Goal: Transaction & Acquisition: Purchase product/service

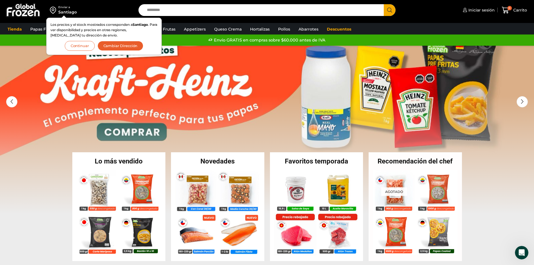
click at [112, 44] on button "Cambiar Dirección" at bounding box center [120, 46] width 46 height 10
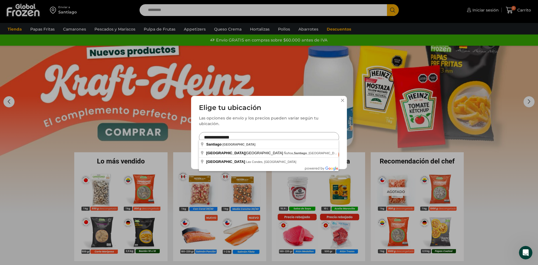
drag, startPoint x: 258, startPoint y: 136, endPoint x: 151, endPoint y: 146, distance: 107.8
click at [151, 146] on div "**********" at bounding box center [269, 132] width 538 height 265
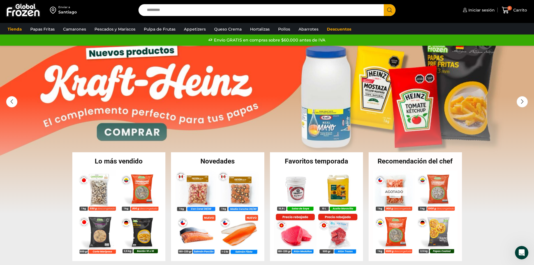
click at [62, 8] on div "Enviar a" at bounding box center [67, 7] width 18 height 4
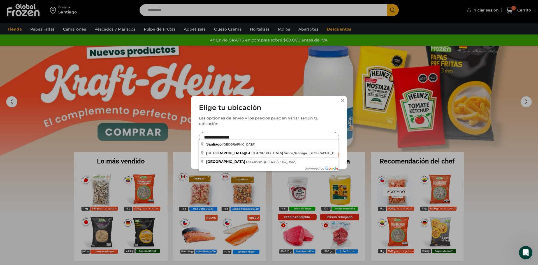
drag, startPoint x: 236, startPoint y: 134, endPoint x: 208, endPoint y: 134, distance: 28.6
click at [208, 134] on input "**********" at bounding box center [269, 137] width 140 height 10
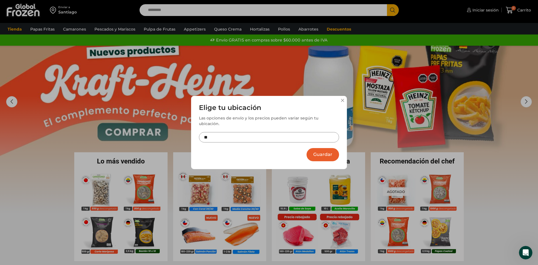
type input "*"
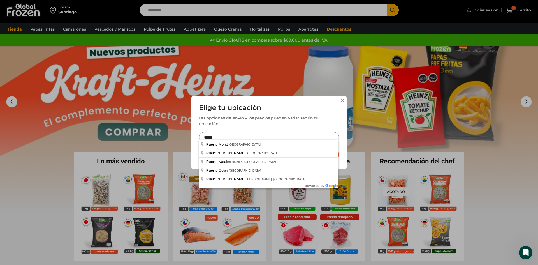
type input "**********"
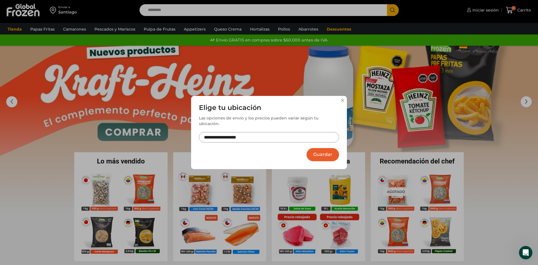
click at [326, 152] on button "Guardar" at bounding box center [323, 154] width 32 height 13
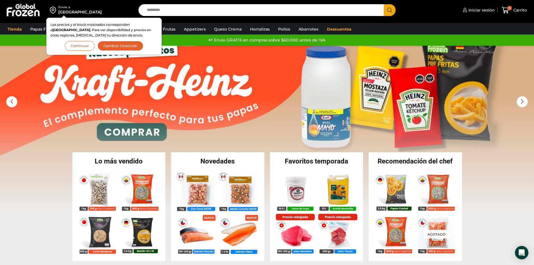
drag, startPoint x: 95, startPoint y: 46, endPoint x: 91, endPoint y: 46, distance: 4.2
click at [94, 46] on div "Los precios y el stock mostrados corresponden a Puerto Montt . Para ver disponi…" at bounding box center [103, 36] width 107 height 29
click at [82, 45] on button "Continuar" at bounding box center [80, 46] width 30 height 10
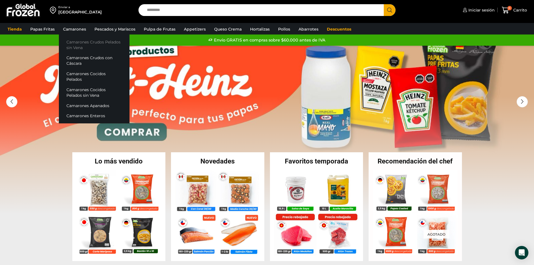
click at [92, 44] on link "Camarones Crudos Pelados sin Vena" at bounding box center [94, 45] width 71 height 16
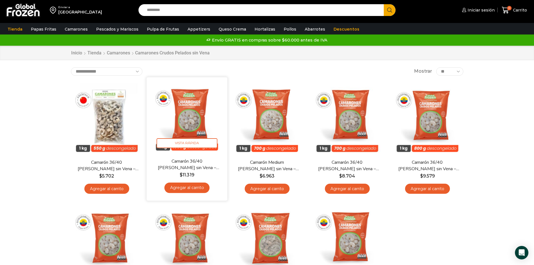
click at [191, 189] on link "Agregar al carrito" at bounding box center [186, 187] width 45 height 10
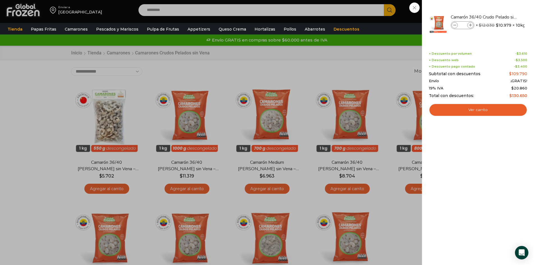
click at [500, 17] on div "1 [GEOGRAPHIC_DATA] 1 1 Shopping Cart *" at bounding box center [514, 10] width 28 height 13
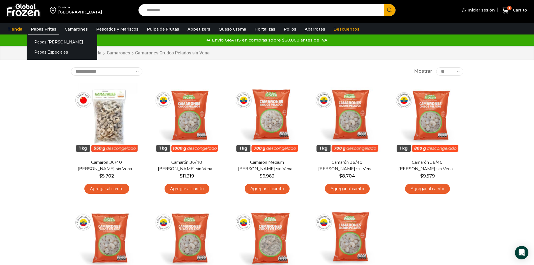
click at [49, 27] on link "Papas Fritas" at bounding box center [43, 29] width 31 height 11
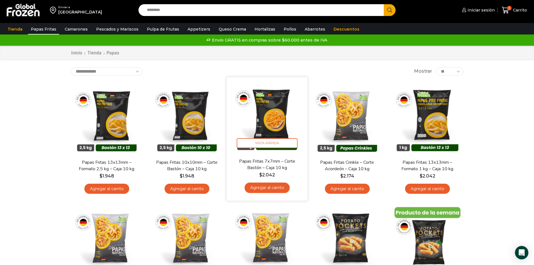
click at [265, 187] on link "Agregar al carrito" at bounding box center [266, 187] width 45 height 10
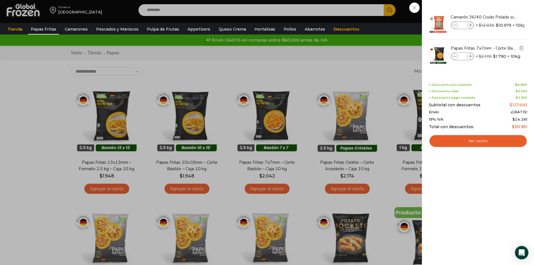
click at [470, 56] on icon at bounding box center [470, 56] width 3 height 3
type input "*"
click at [501, 144] on link "Ver carrito" at bounding box center [478, 140] width 98 height 13
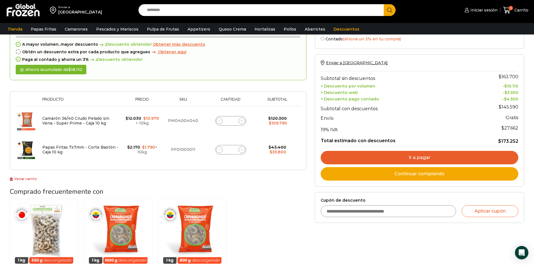
scroll to position [28, 0]
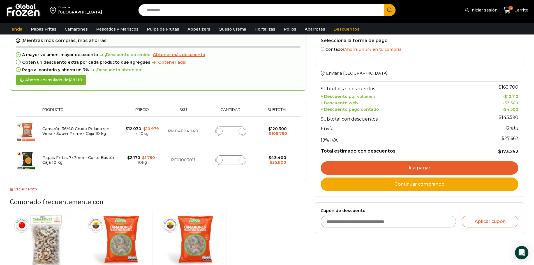
click at [343, 163] on link "Ir a pagar" at bounding box center [420, 167] width 198 height 13
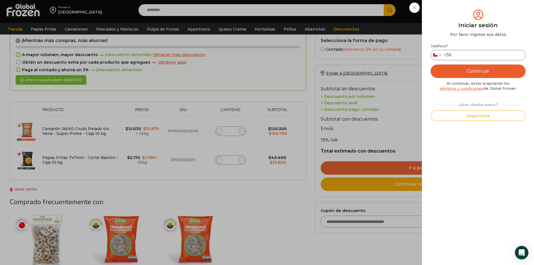
click at [472, 52] on input "Teléfono *" at bounding box center [477, 55] width 95 height 10
type input "*********"
click at [470, 65] on button "Continuar" at bounding box center [477, 70] width 95 height 13
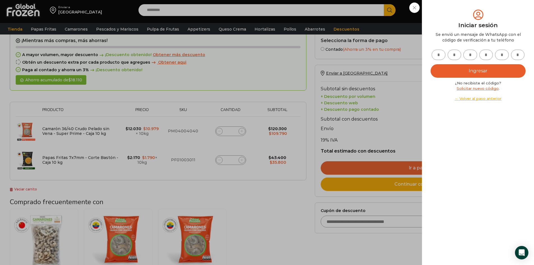
click at [444, 55] on input "text" at bounding box center [438, 55] width 14 height 10
type input "*"
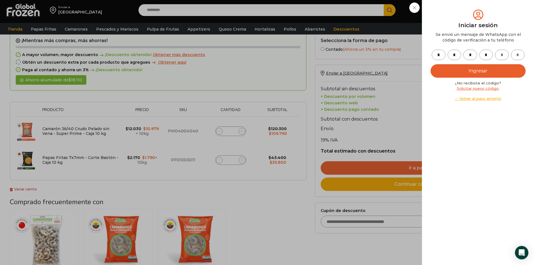
type input "*"
click at [436, 73] on button "Ingresar" at bounding box center [477, 70] width 95 height 13
click at [446, 71] on button "Ingresar" at bounding box center [477, 70] width 95 height 13
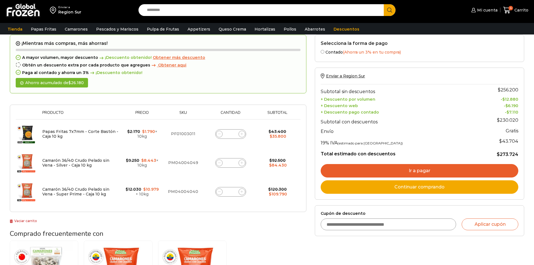
scroll to position [28, 0]
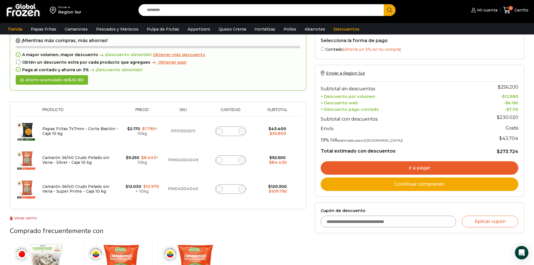
click at [220, 160] on icon at bounding box center [219, 160] width 3 height 0
type input "*"
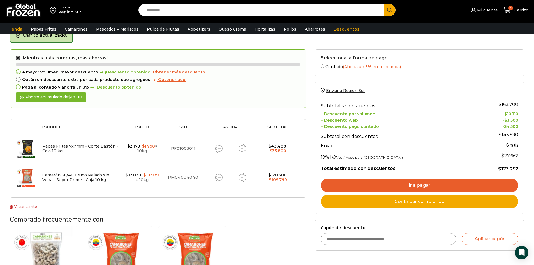
scroll to position [32, 0]
click at [421, 185] on link "Ir a pagar" at bounding box center [420, 184] width 198 height 13
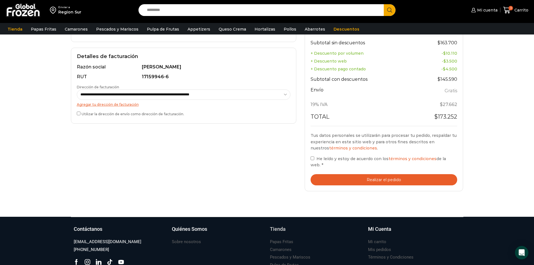
scroll to position [168, 0]
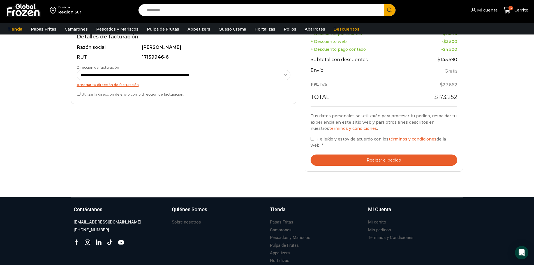
click at [340, 159] on button "Realizar el pedido" at bounding box center [383, 159] width 147 height 11
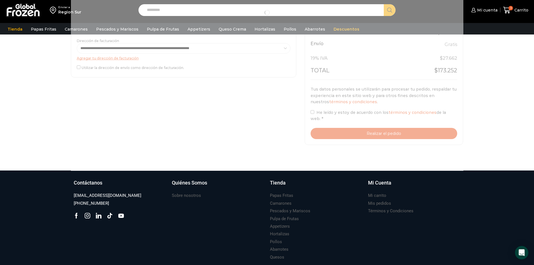
scroll to position [196, 0]
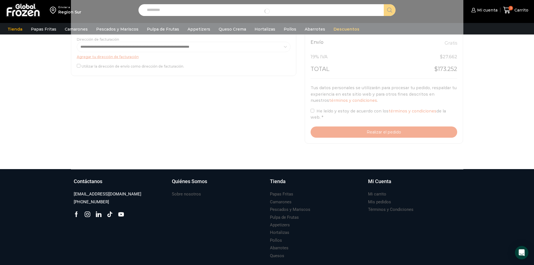
click at [414, 133] on div at bounding box center [267, 11] width 392 height 265
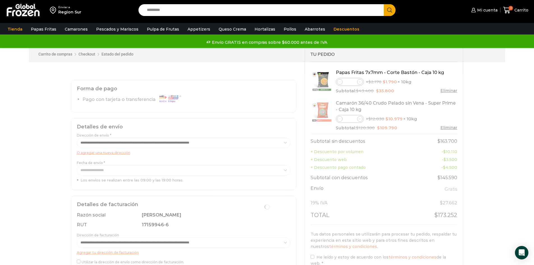
scroll to position [0, 0]
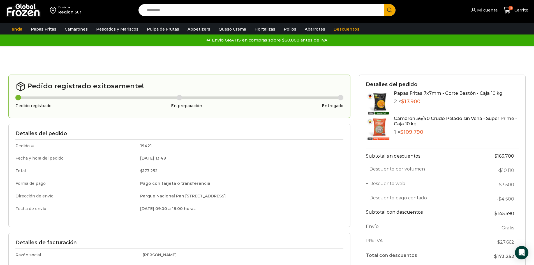
click at [212, 76] on div "Pedido registrado exitosamente! Pedido registrado En preparación Entregado" at bounding box center [179, 96] width 342 height 43
